Goal: Information Seeking & Learning: Learn about a topic

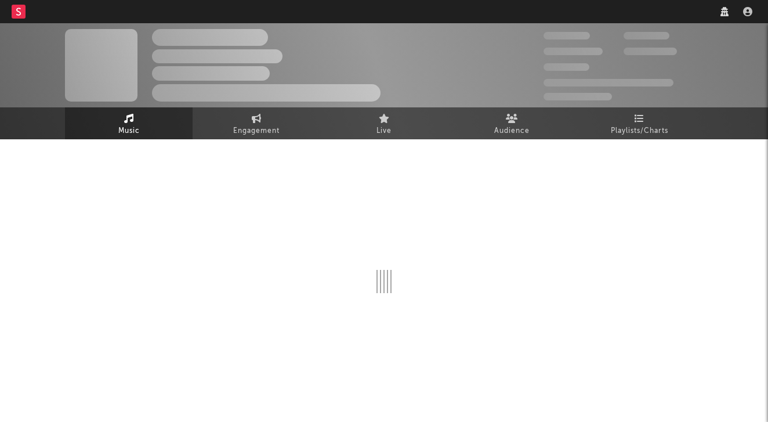
select select "1w"
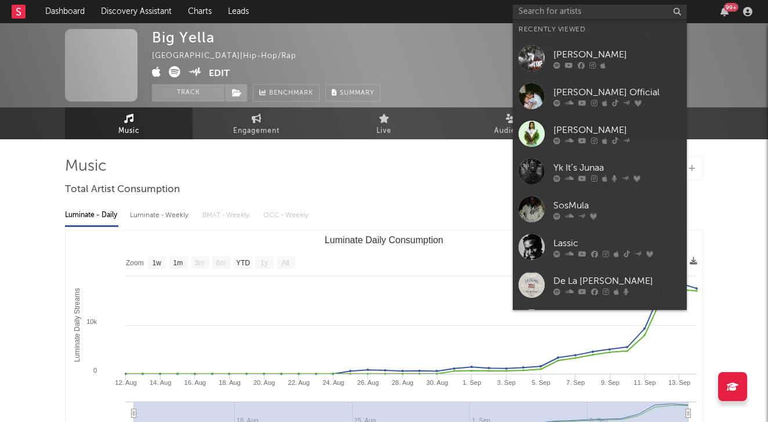
click at [606, 13] on input "text" at bounding box center [600, 12] width 174 height 14
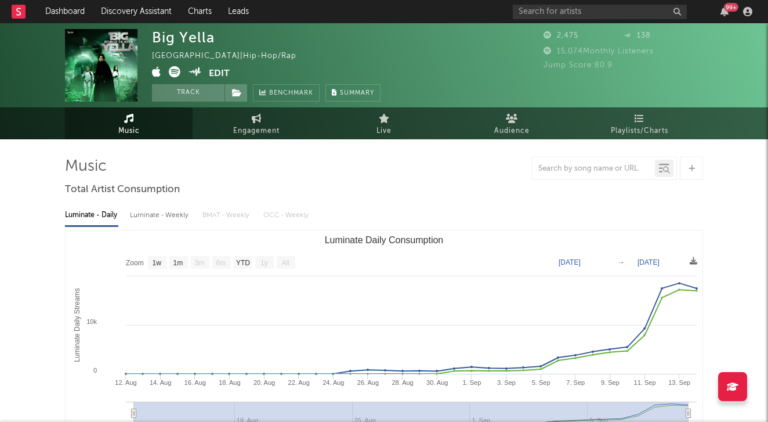
click at [594, 13] on input "text" at bounding box center [600, 12] width 174 height 14
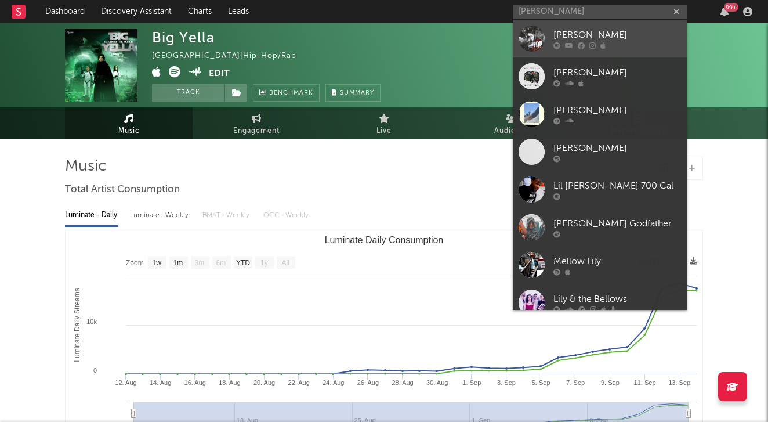
type input "[PERSON_NAME]"
click at [581, 51] on link "[PERSON_NAME]" at bounding box center [600, 39] width 174 height 38
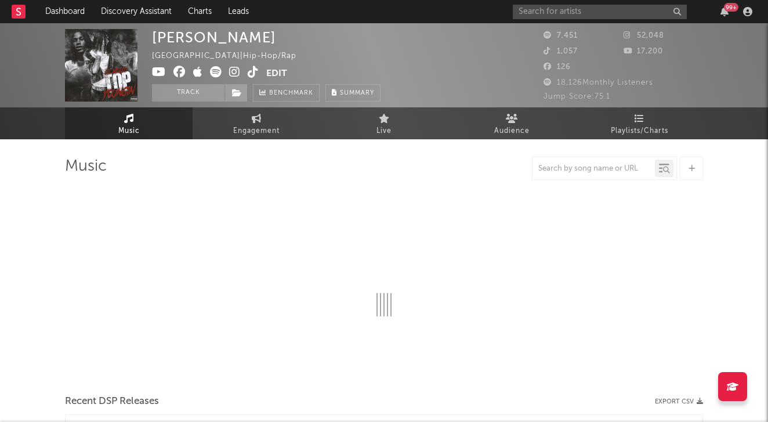
select select "6m"
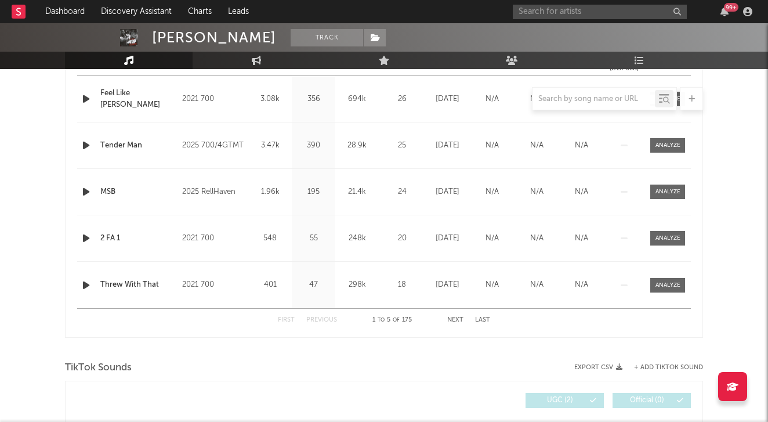
scroll to position [448, 0]
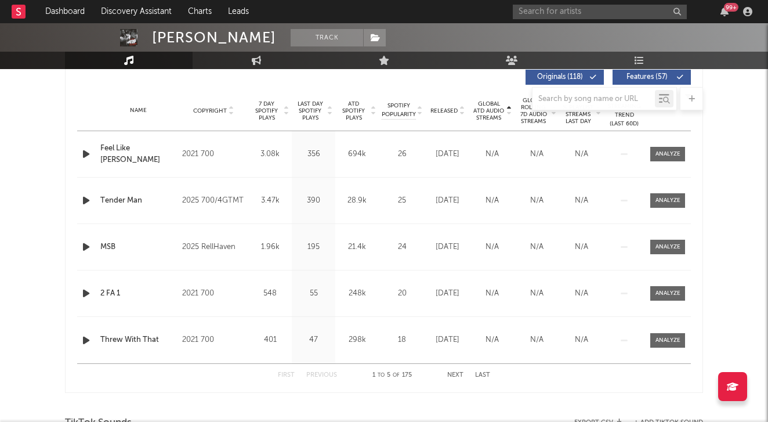
click at [461, 113] on icon at bounding box center [462, 113] width 6 height 5
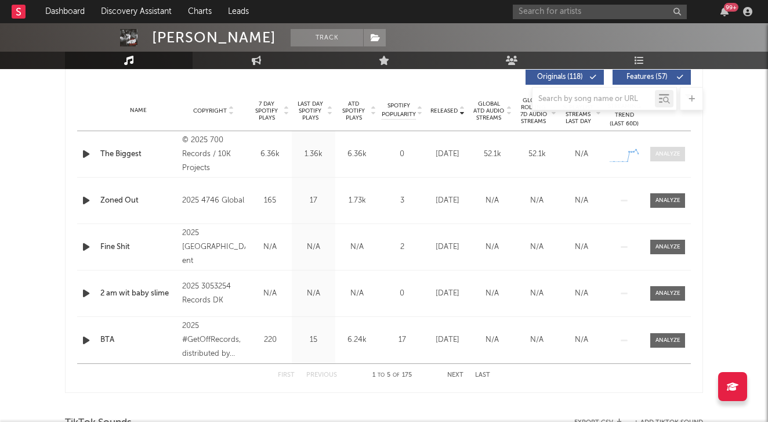
click at [661, 151] on div at bounding box center [667, 154] width 25 height 9
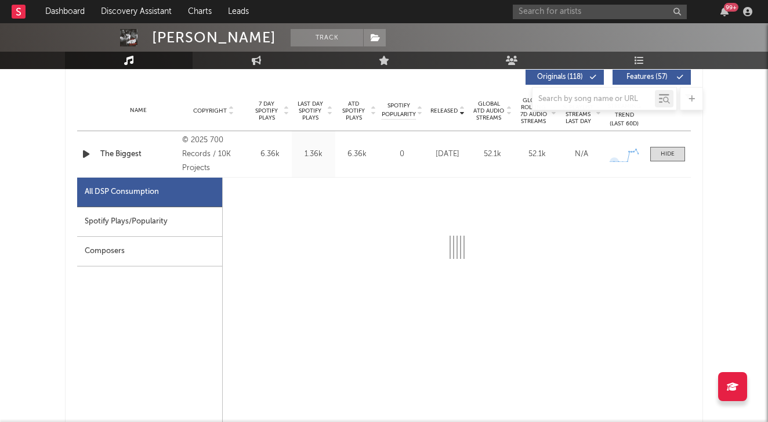
select select "1w"
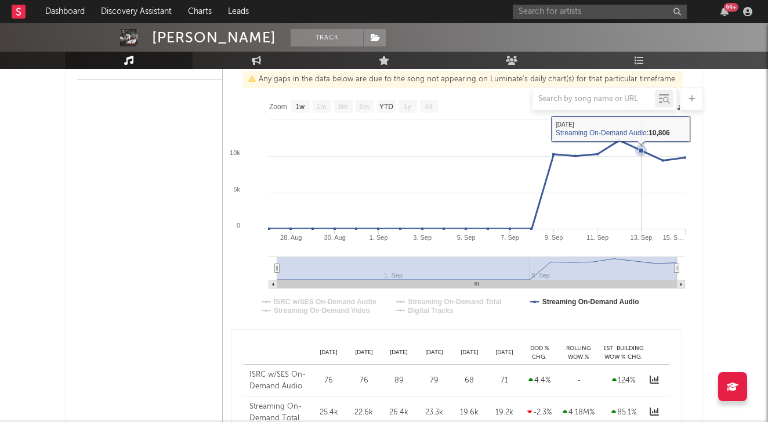
scroll to position [482, 0]
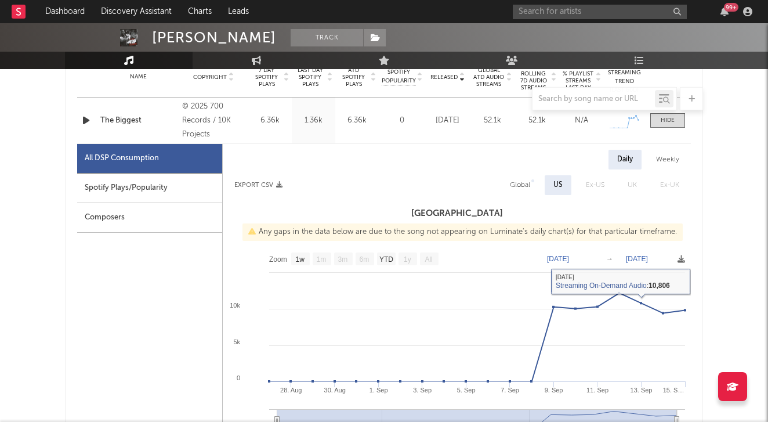
click at [524, 186] on div "Global" at bounding box center [520, 185] width 20 height 14
select select "1w"
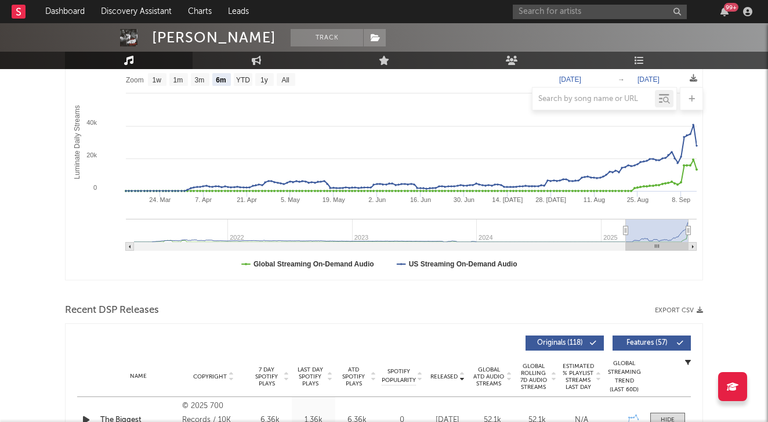
scroll to position [139, 0]
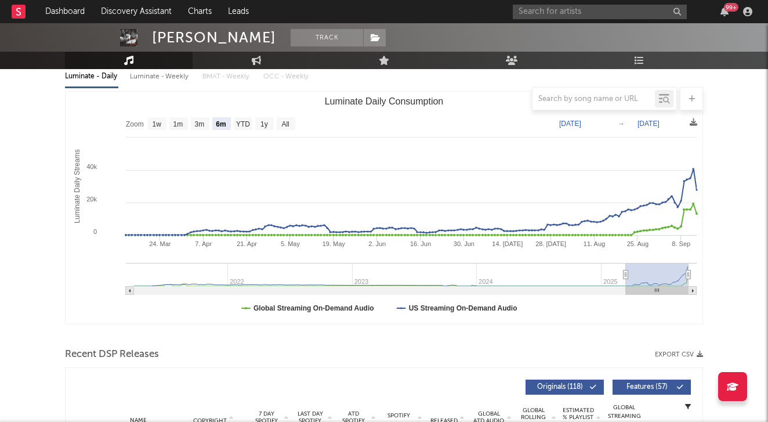
click at [624, 2] on div "99 +" at bounding box center [635, 11] width 244 height 23
